Goal: Information Seeking & Learning: Learn about a topic

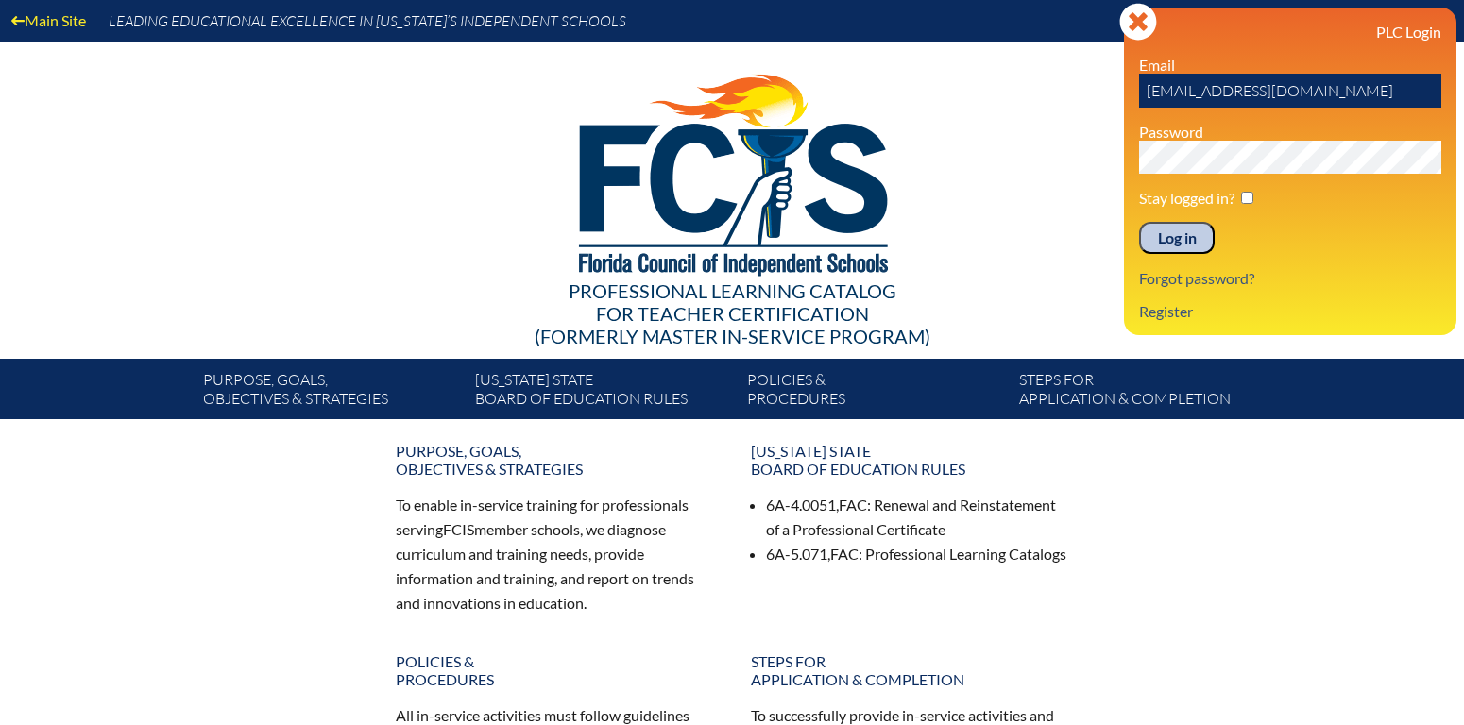
click at [1162, 247] on input "Log in" at bounding box center [1177, 238] width 76 height 32
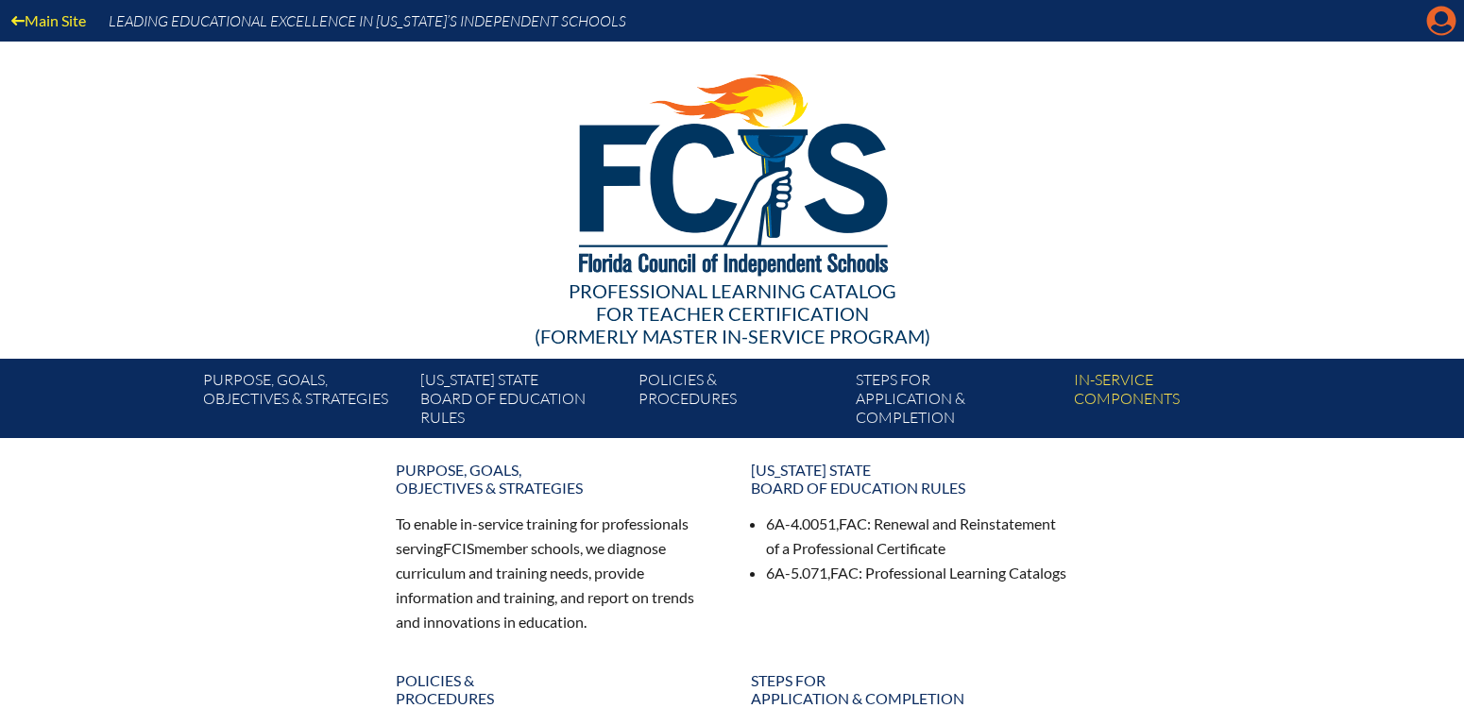
click at [1437, 7] on icon "Manage account" at bounding box center [1441, 21] width 30 height 30
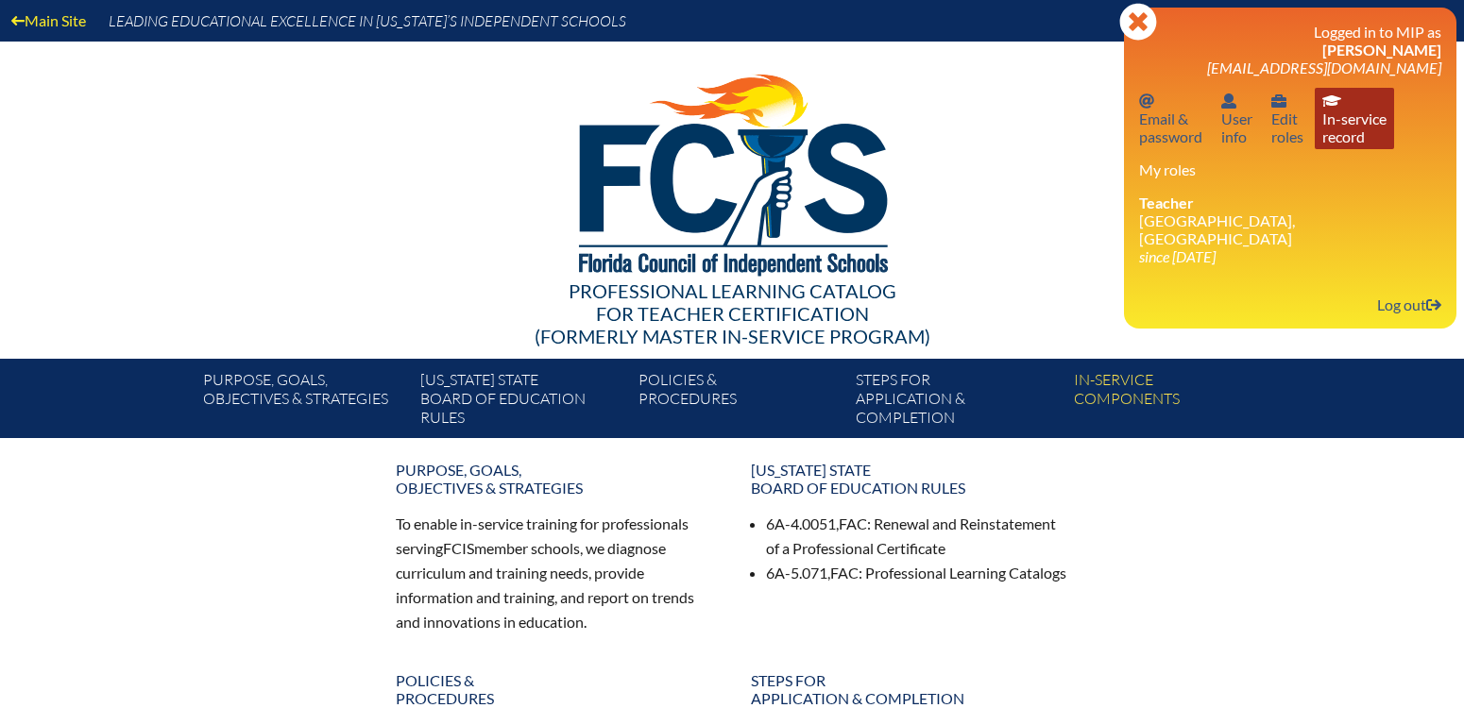
click at [1325, 121] on link "In-service record In-service record" at bounding box center [1354, 118] width 79 height 61
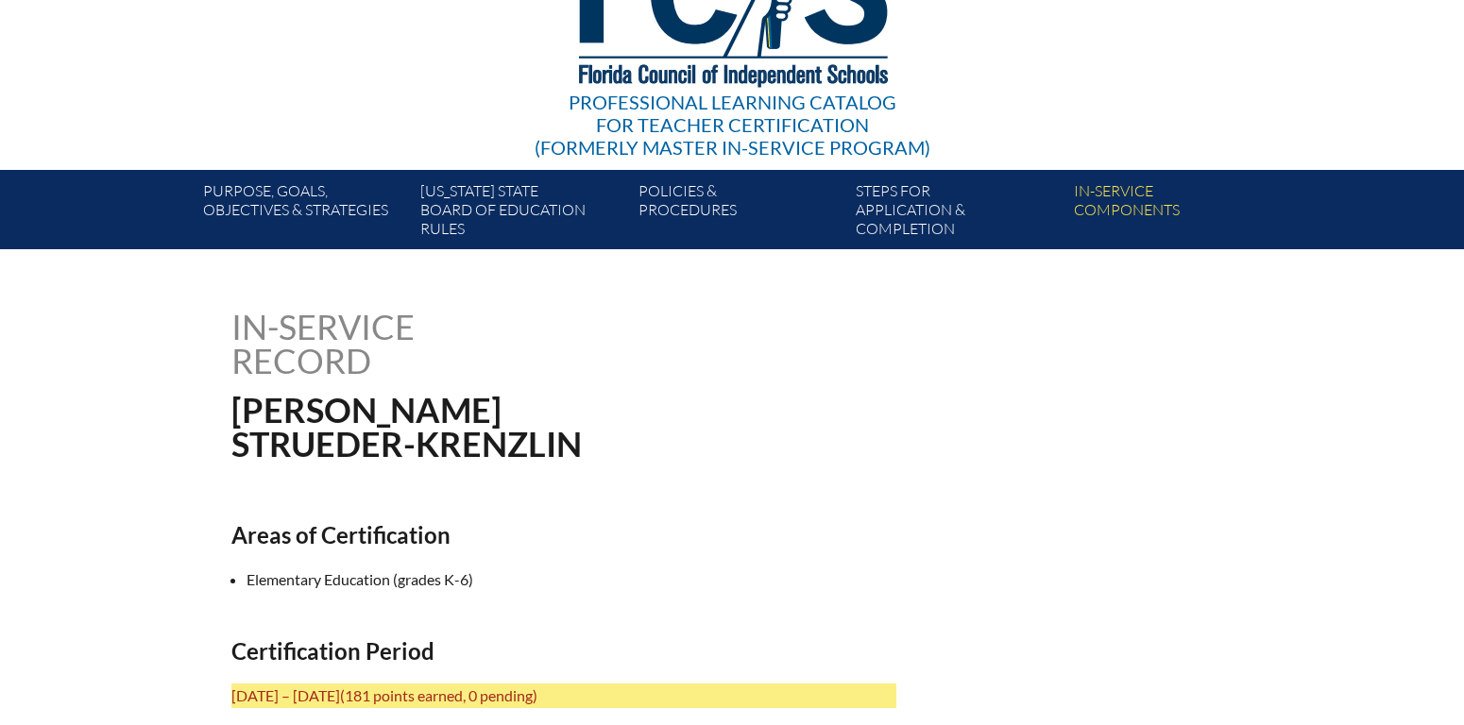
scroll to position [94, 0]
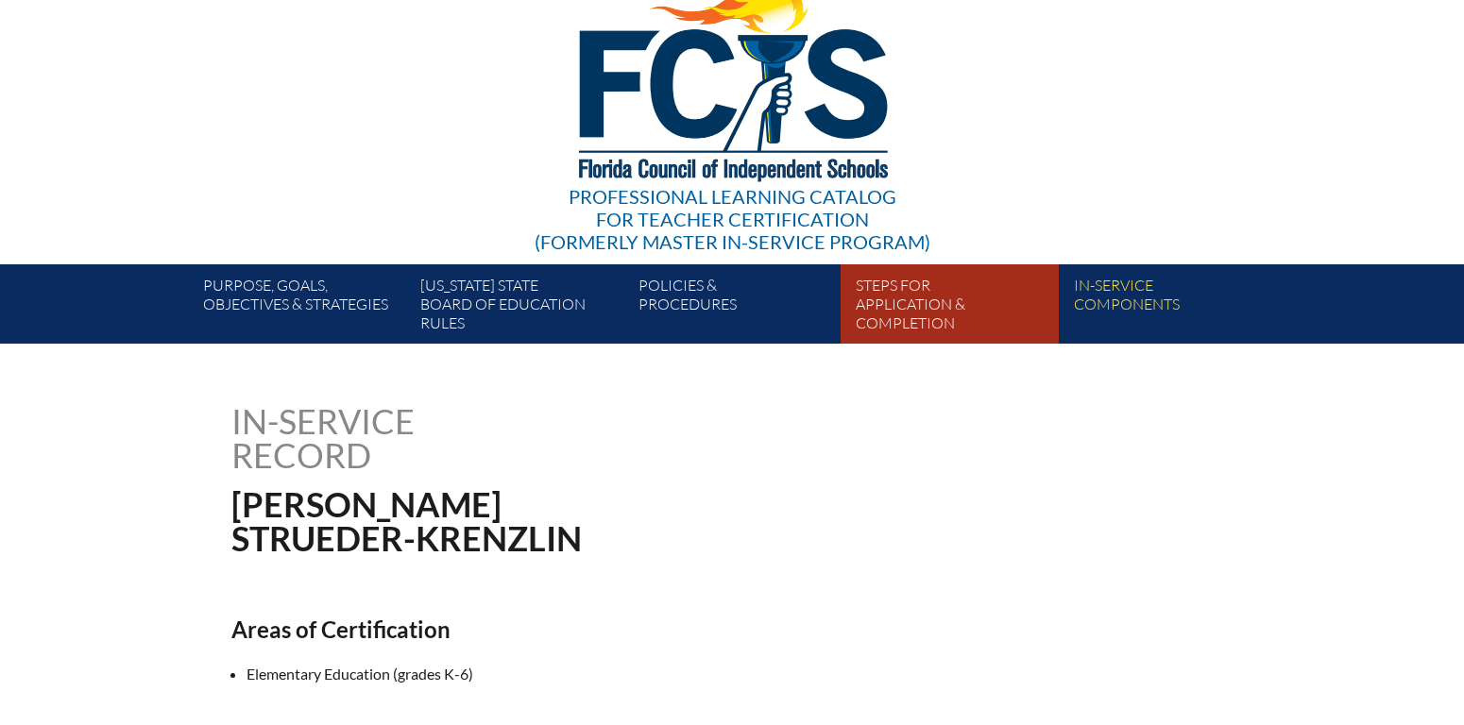
click at [896, 302] on link "Steps for application & completion" at bounding box center [956, 308] width 217 height 72
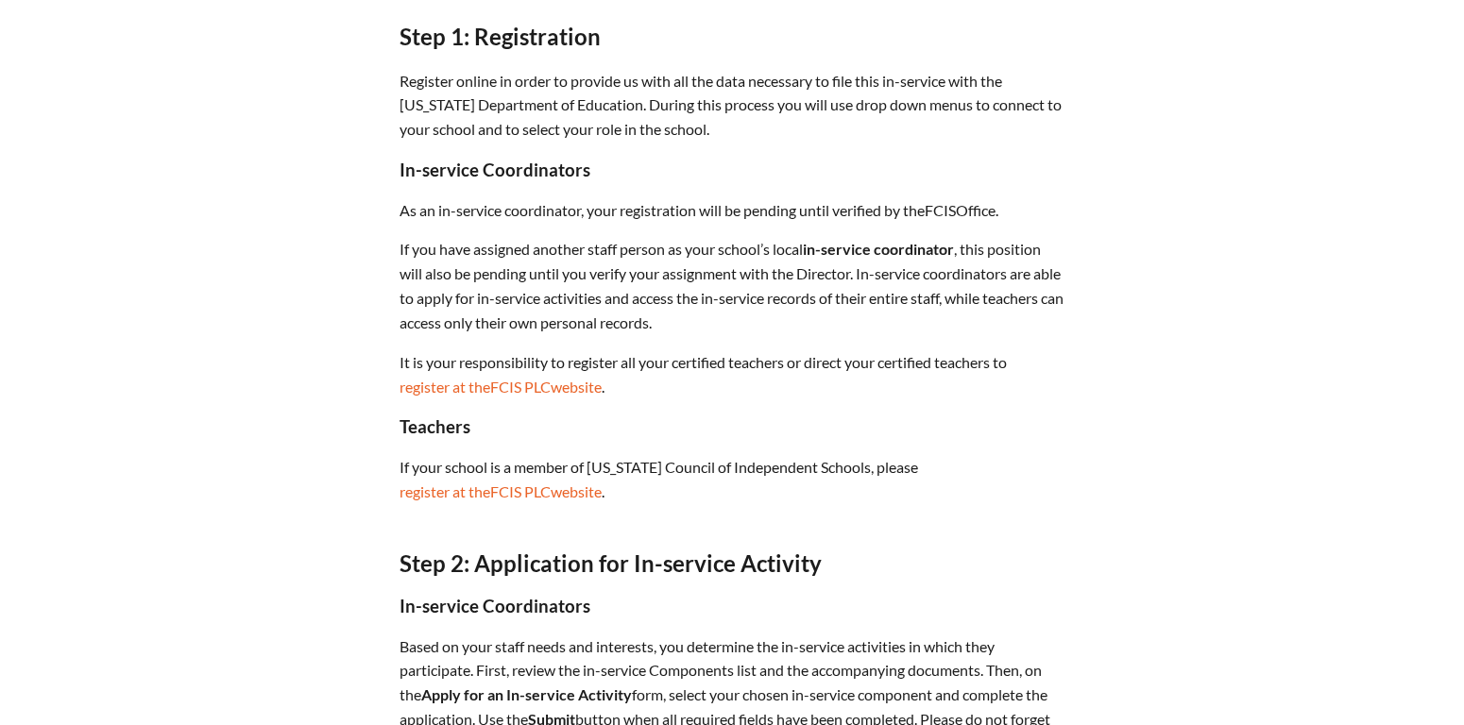
scroll to position [756, 0]
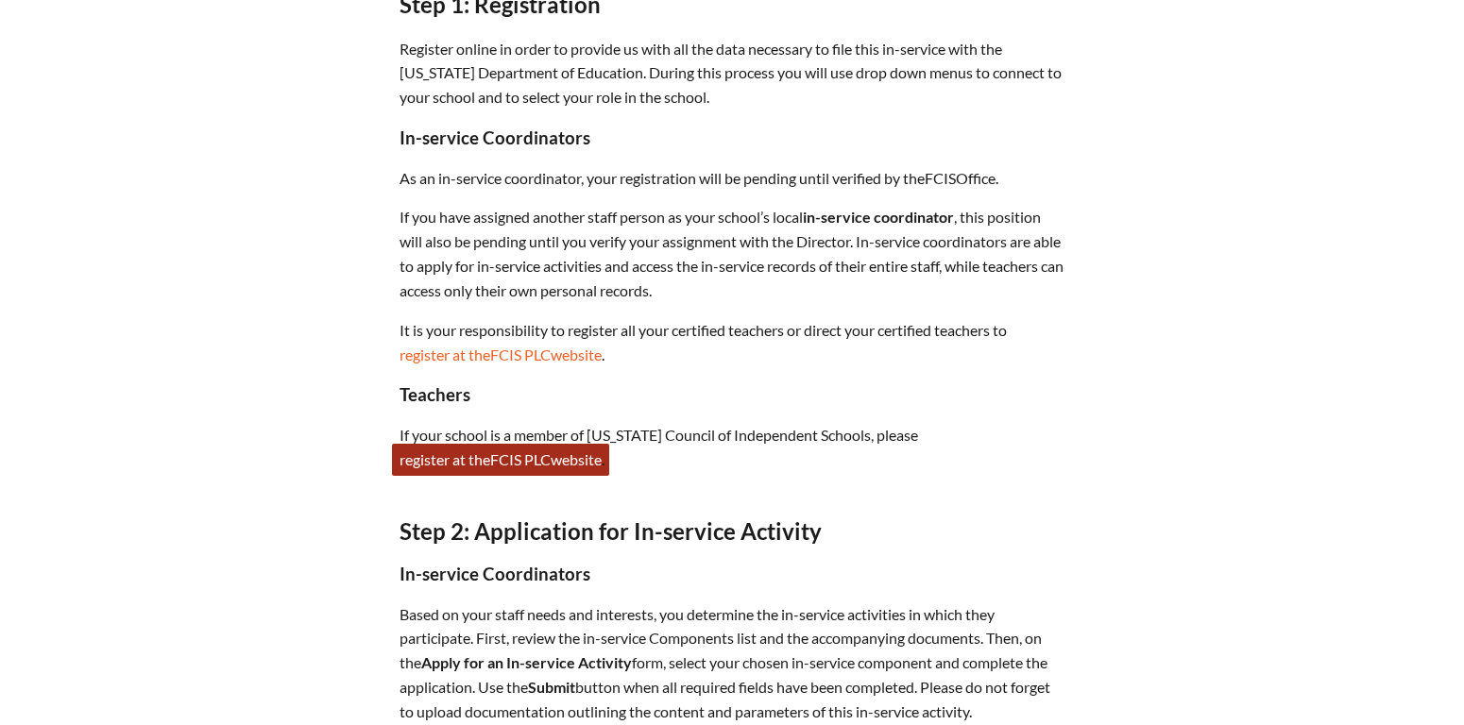
click at [530, 451] on span "PLC" at bounding box center [537, 460] width 26 height 18
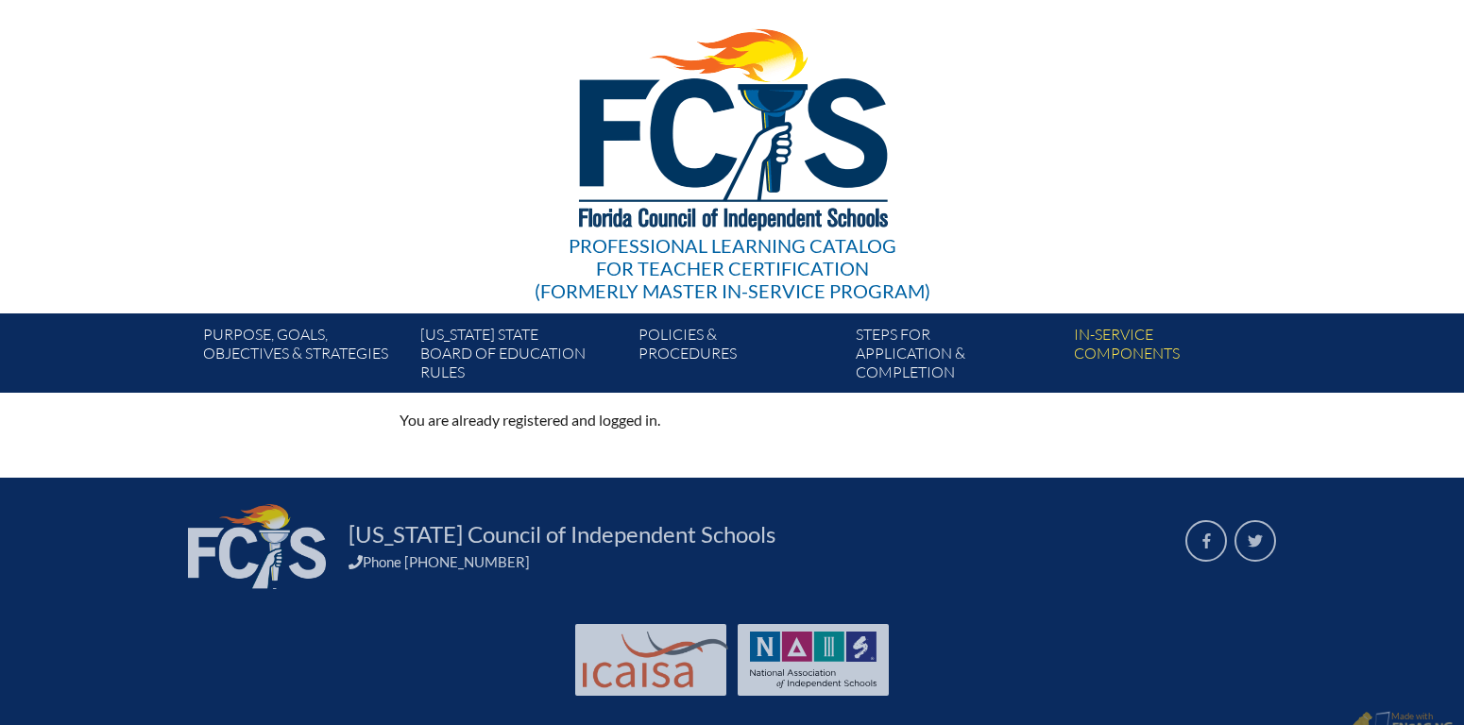
scroll to position [69, 0]
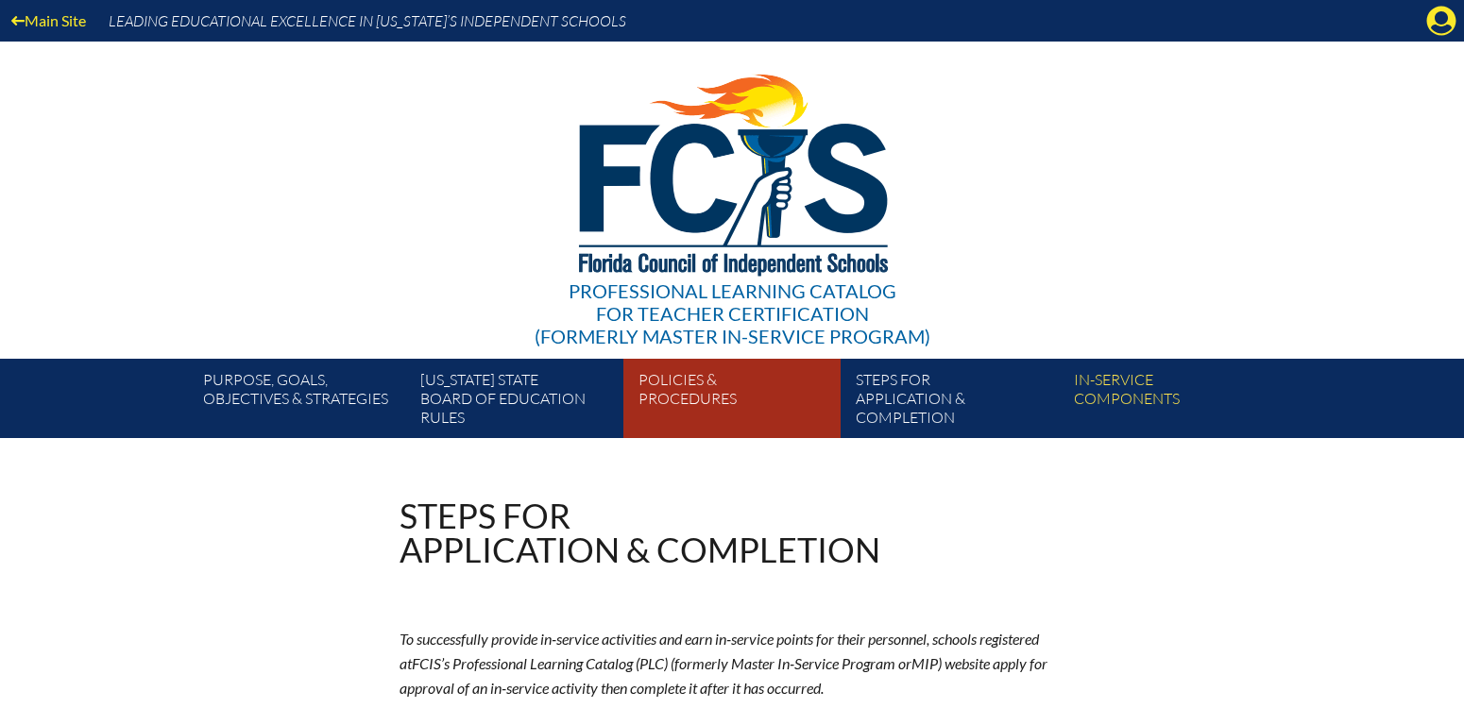
click at [681, 383] on link "Policies & Procedures" at bounding box center [739, 402] width 217 height 72
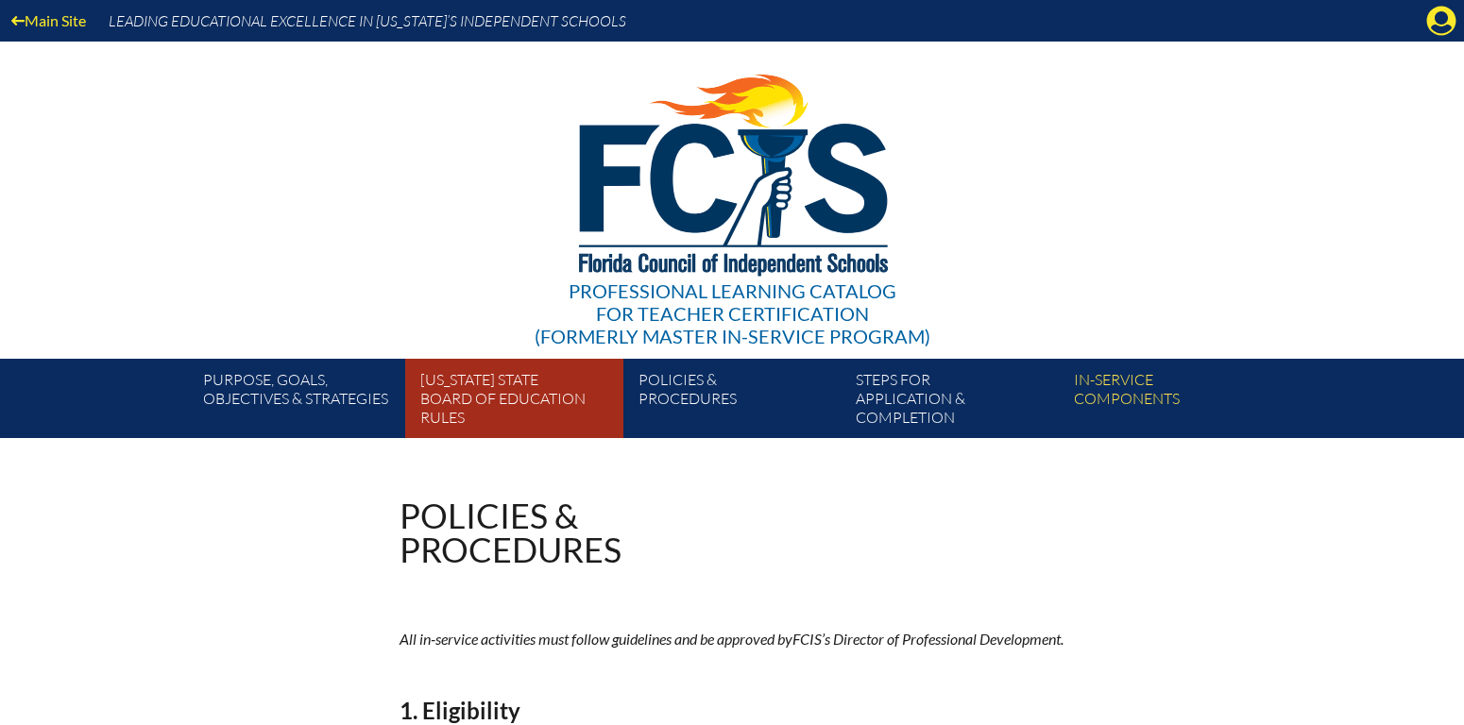
click at [493, 383] on link "Florida State Board of Education rules" at bounding box center [521, 402] width 217 height 72
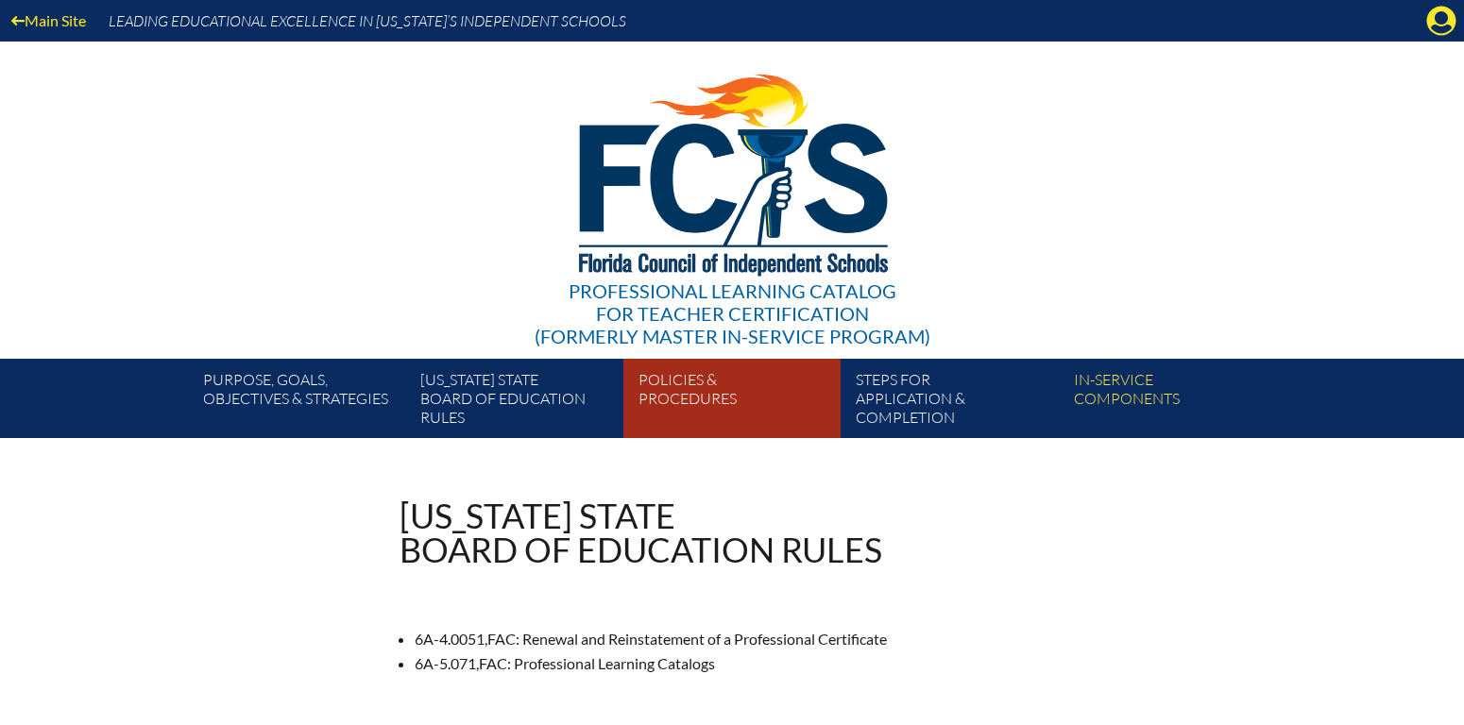
click at [689, 385] on link "Policies & Procedures" at bounding box center [739, 402] width 217 height 72
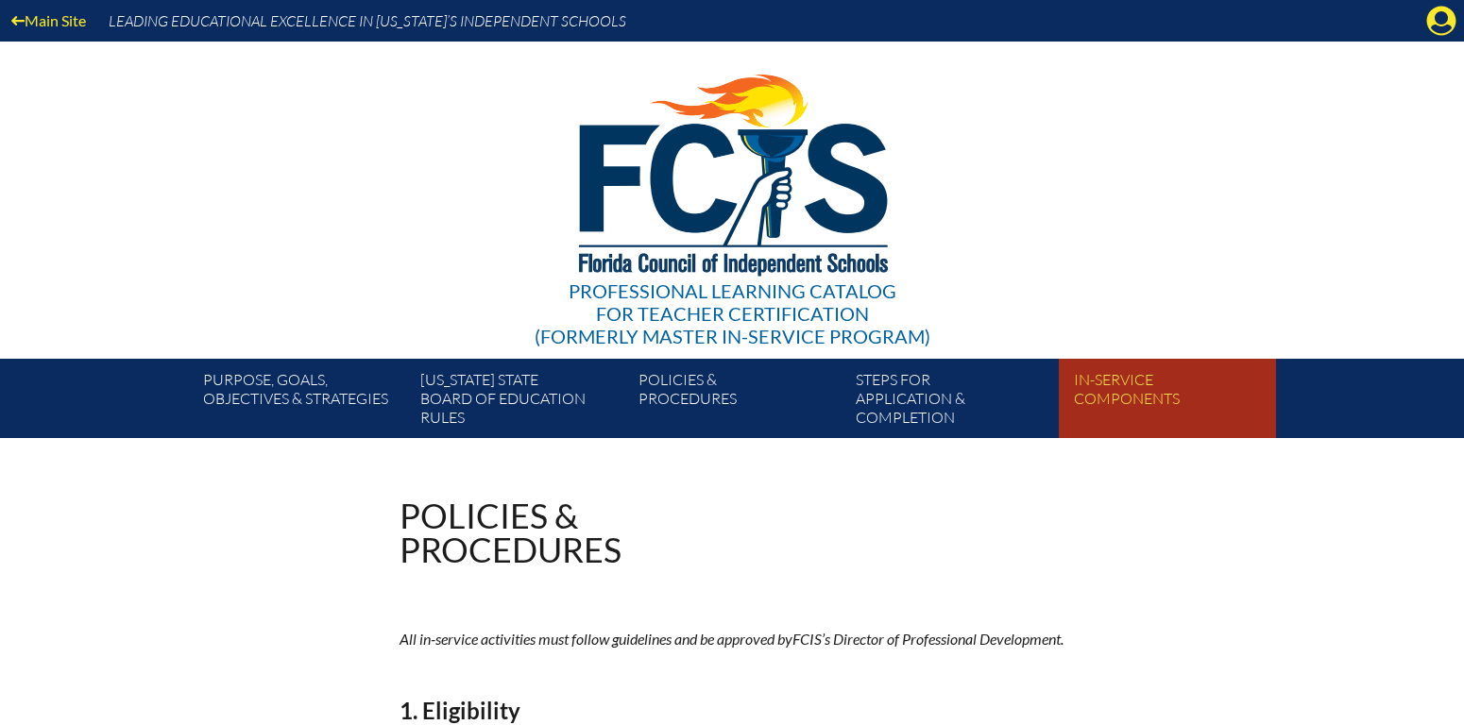
click at [1104, 393] on link "In-service components" at bounding box center [1174, 402] width 217 height 72
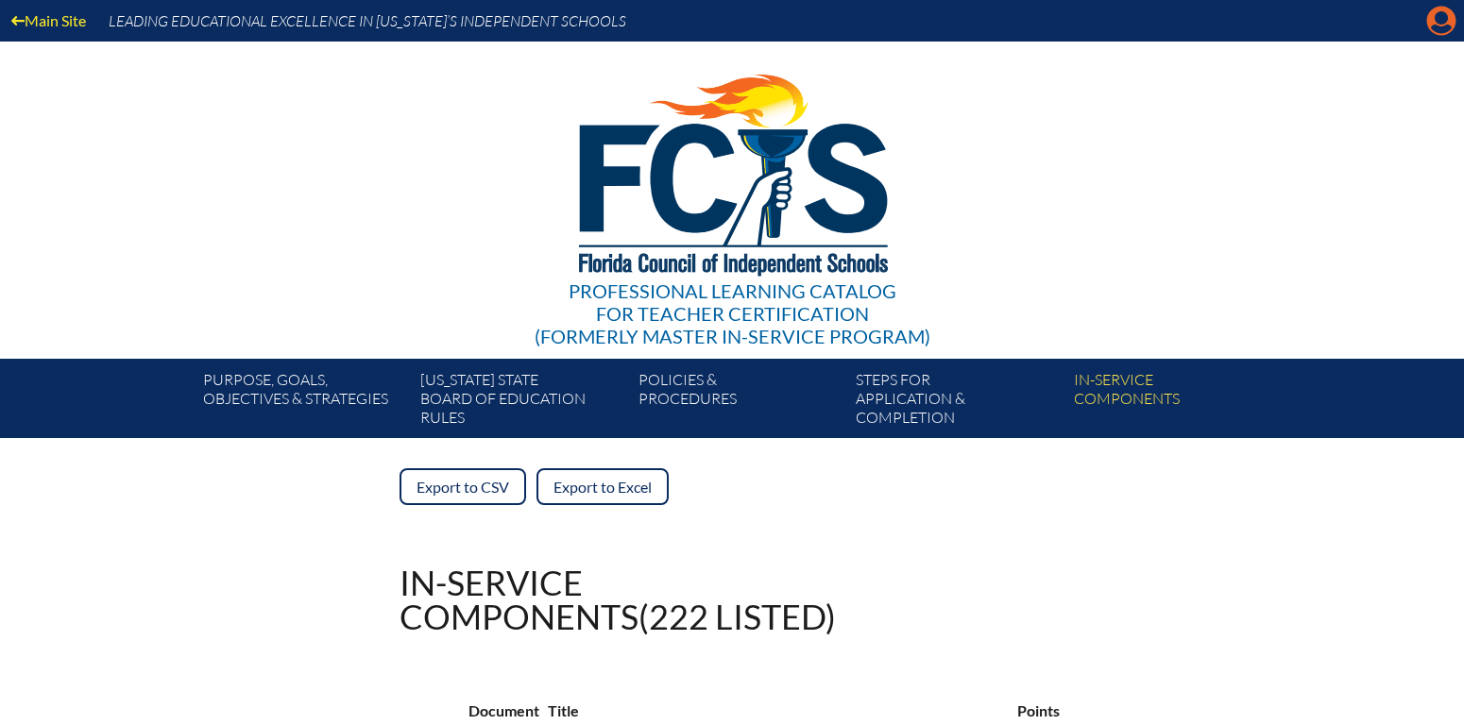
click at [1430, 12] on icon at bounding box center [1441, 21] width 29 height 29
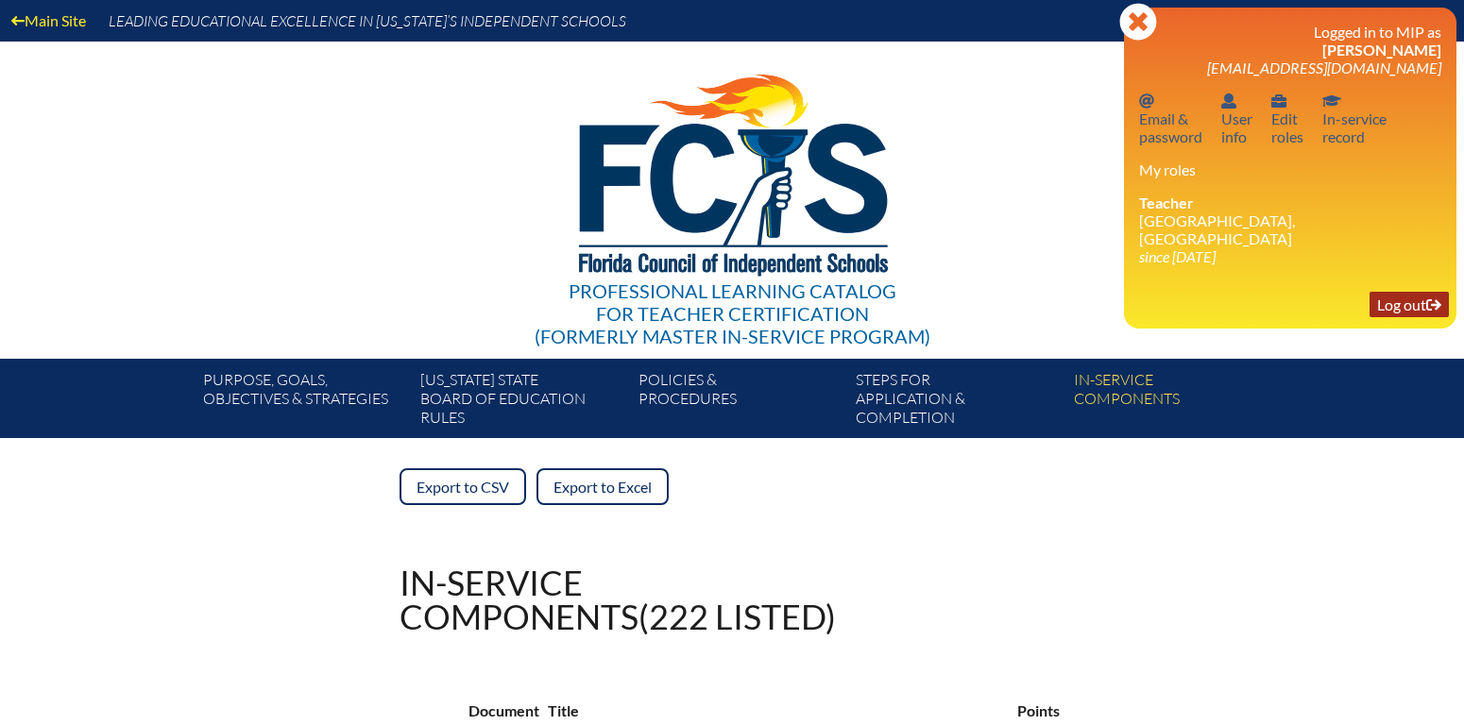
click at [1403, 300] on link "Log out Log out" at bounding box center [1409, 305] width 79 height 26
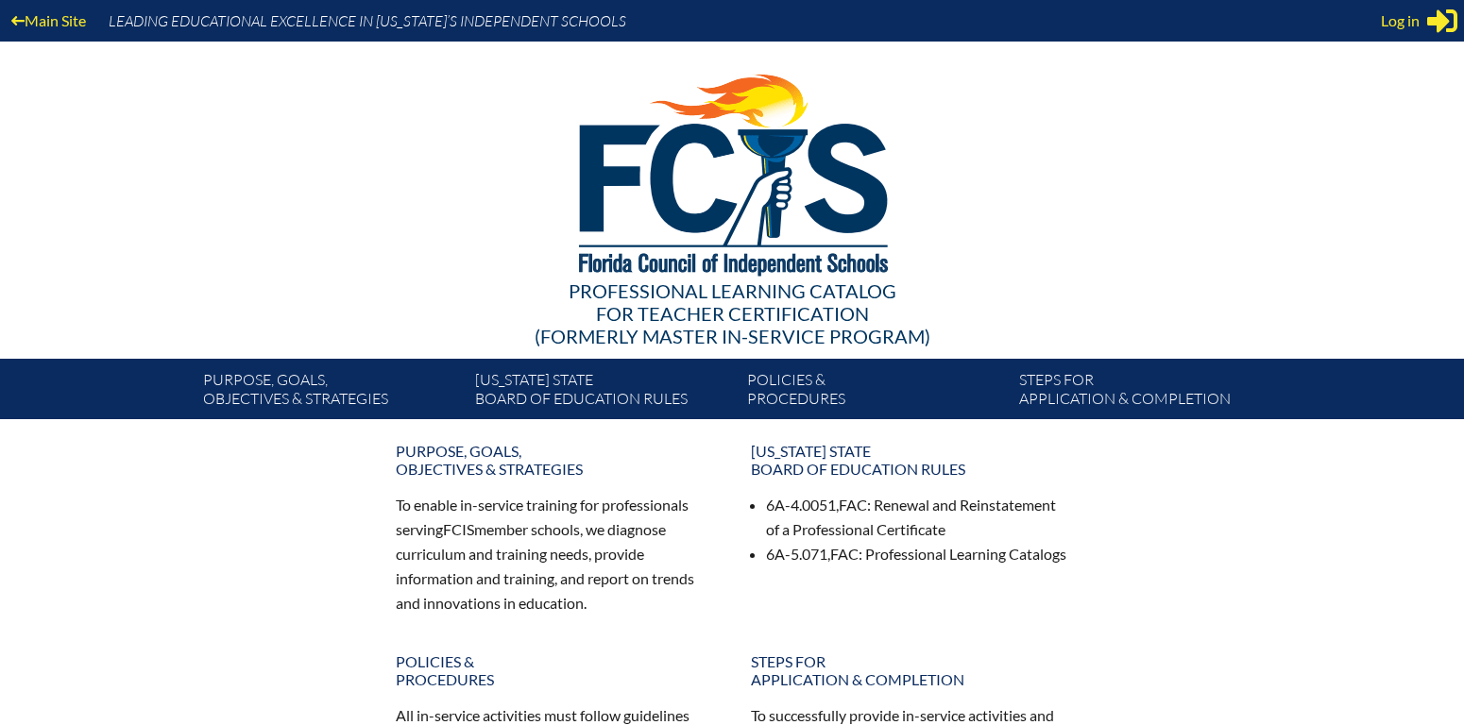
type input "dkrenzlin@stmarkspbg.org"
click at [738, 204] on img at bounding box center [732, 171] width 390 height 258
click at [33, 8] on link "Main Site" at bounding box center [49, 21] width 90 height 26
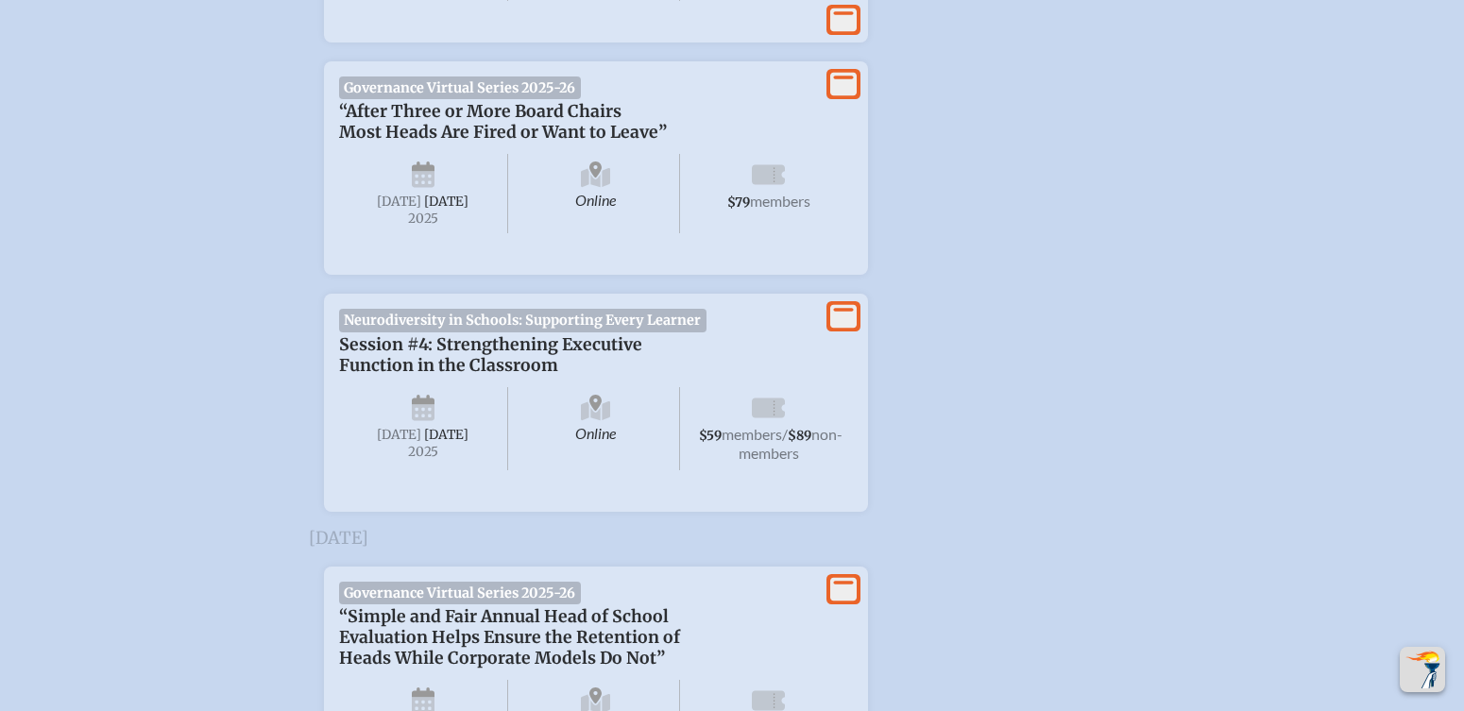
scroll to position [2645, 0]
click at [573, 374] on p "Session #4: Strengthening Executive Function in the Classroom" at bounding box center [577, 353] width 476 height 42
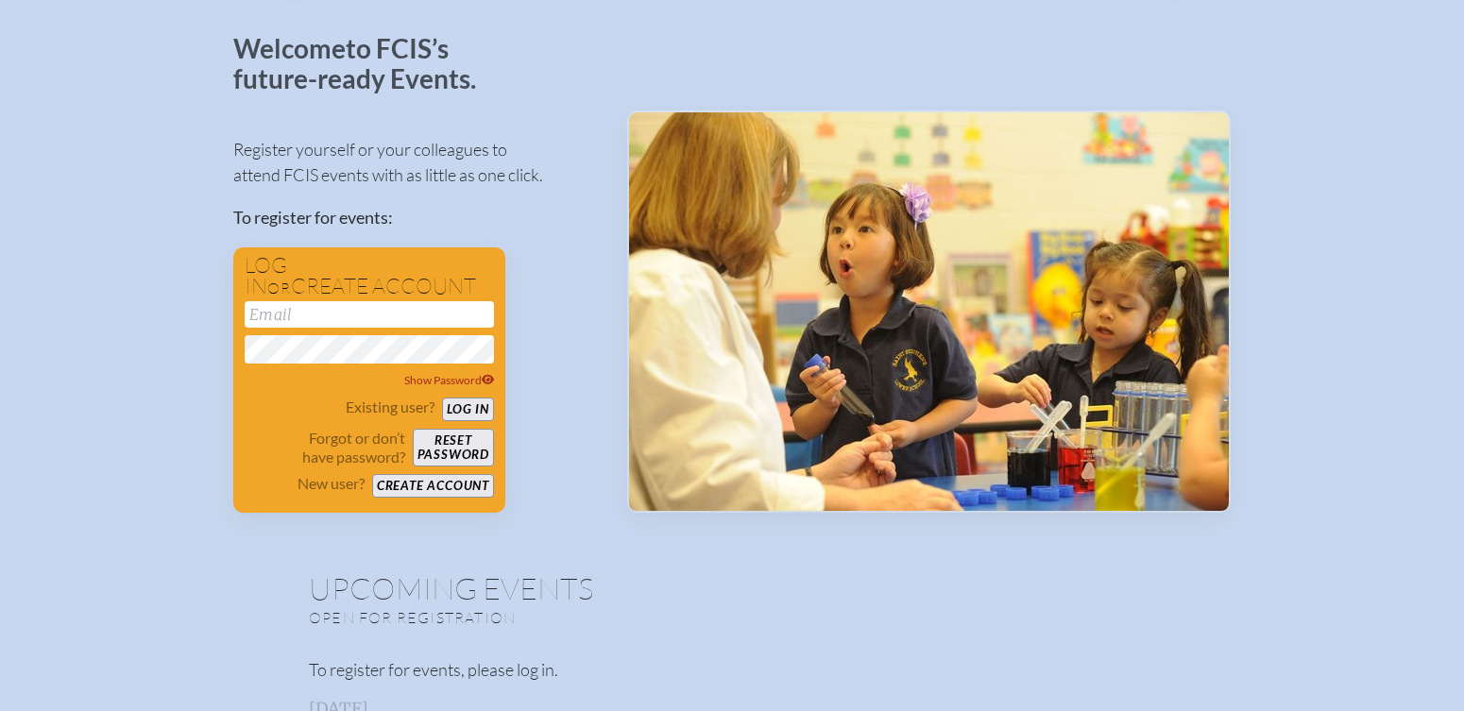
scroll to position [0, 0]
